Goal: Find specific page/section: Find specific page/section

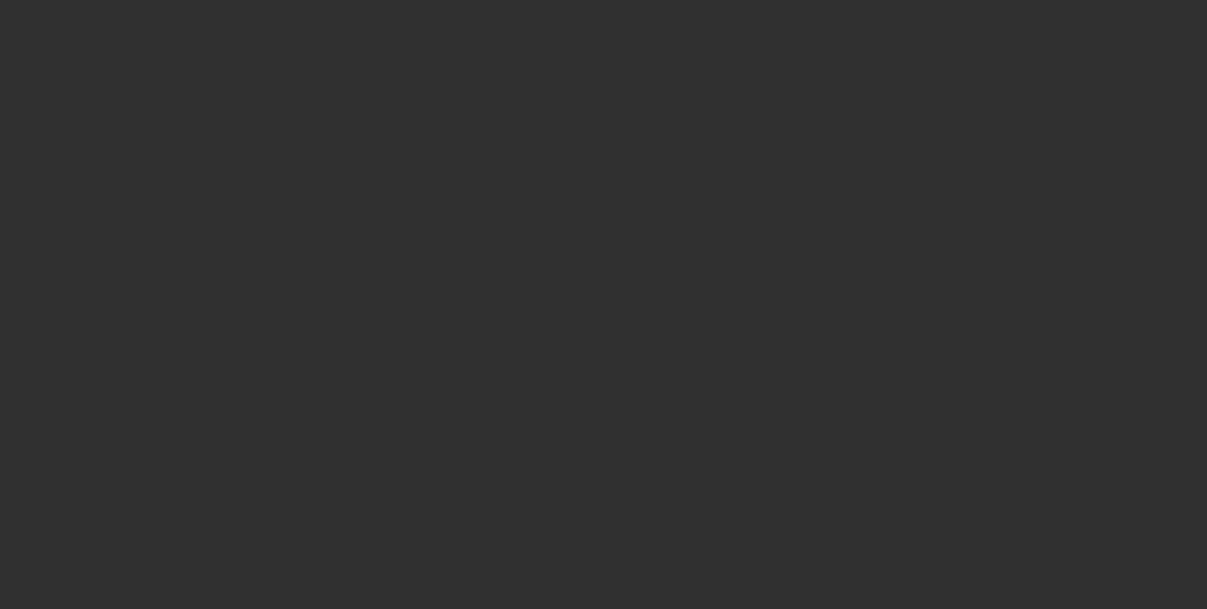
select select "10"
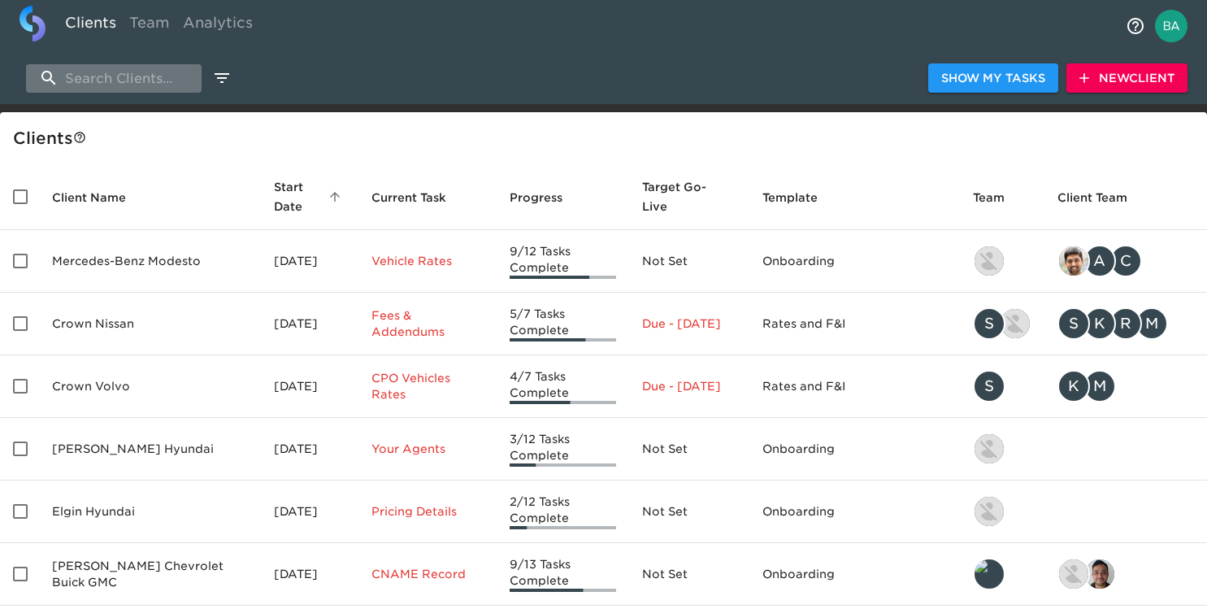
click at [106, 85] on input "search" at bounding box center [114, 78] width 176 height 28
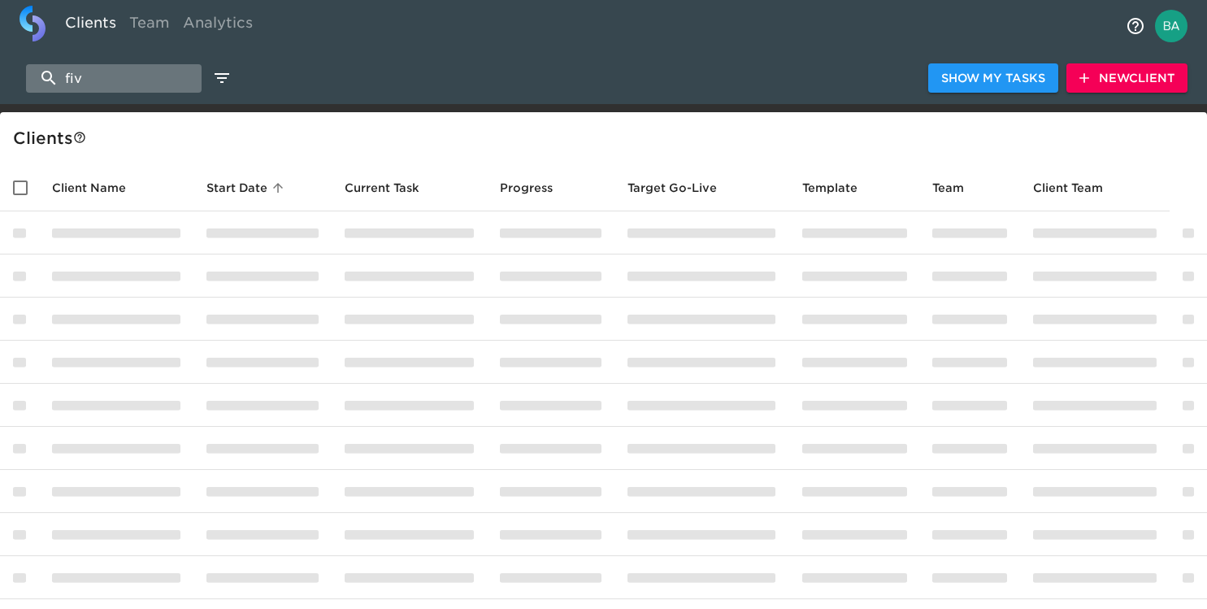
type input "five"
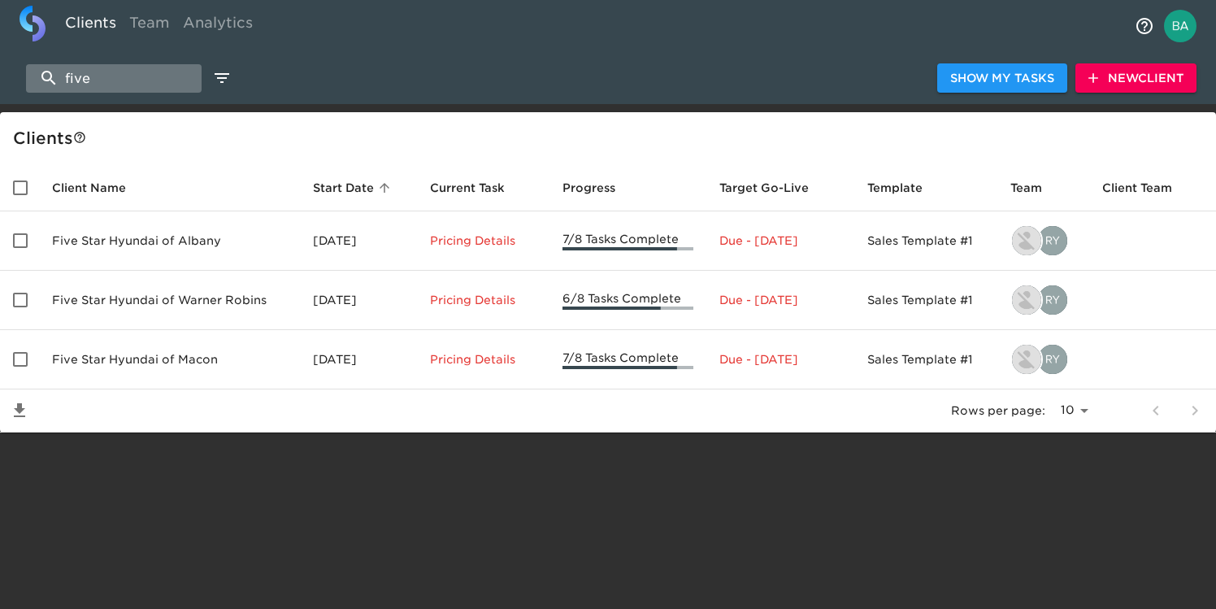
click at [94, 88] on input "five" at bounding box center [114, 78] width 176 height 28
